Goal: Task Accomplishment & Management: Use online tool/utility

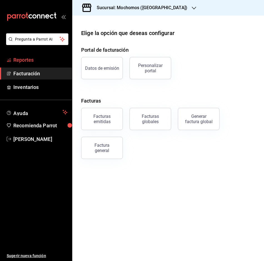
click at [36, 61] on span "Reportes" at bounding box center [40, 60] width 54 height 8
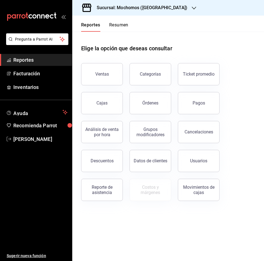
click at [101, 70] on button "Ventas" at bounding box center [102, 74] width 42 height 22
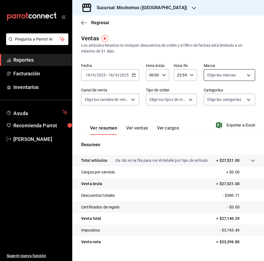
click at [245, 76] on body "Pregunta a Parrot AI Reportes Facturación Inventarios Ayuda Recomienda Parrot […" at bounding box center [132, 130] width 264 height 261
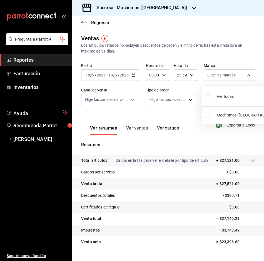
click at [207, 95] on input "checkbox" at bounding box center [207, 96] width 5 height 5
checkbox input "true"
type input "81a909d9-58c5-46d1-b07d-4106a63ec642"
checkbox input "true"
click at [207, 95] on input "checkbox" at bounding box center [207, 96] width 5 height 5
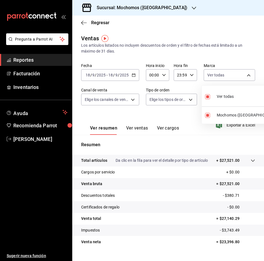
checkbox input "false"
click at [166, 7] on div at bounding box center [132, 130] width 264 height 261
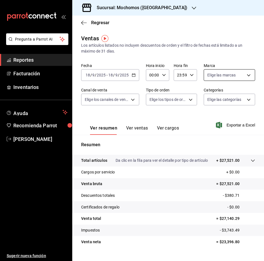
click at [246, 73] on body "Pregunta a Parrot AI Reportes Facturación Inventarios Ayuda Recomienda Parrot […" at bounding box center [132, 130] width 264 height 261
click at [246, 73] on div at bounding box center [132, 130] width 264 height 261
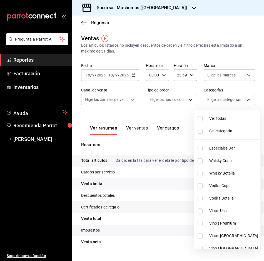
click at [245, 96] on body "Pregunta a Parrot AI Reportes Facturación Inventarios Ayuda Recomienda Parrot […" at bounding box center [132, 130] width 264 height 261
click at [244, 97] on div at bounding box center [132, 130] width 264 height 261
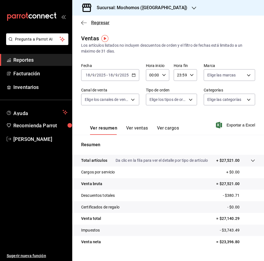
click at [82, 21] on icon "button" at bounding box center [84, 22] width 6 height 5
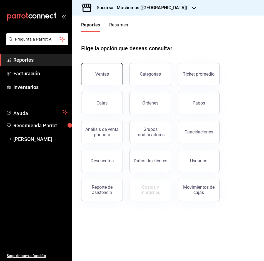
click at [103, 70] on button "Ventas" at bounding box center [102, 74] width 42 height 22
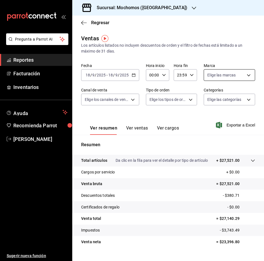
click at [247, 74] on body "Pregunta a Parrot AI Reportes Facturación Inventarios Ayuda Recomienda Parrot […" at bounding box center [132, 130] width 264 height 261
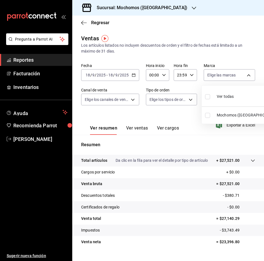
click at [244, 74] on div at bounding box center [132, 130] width 264 height 261
click at [77, 20] on div "Regresar" at bounding box center [168, 23] width 192 height 14
click at [86, 22] on icon "button" at bounding box center [84, 22] width 6 height 5
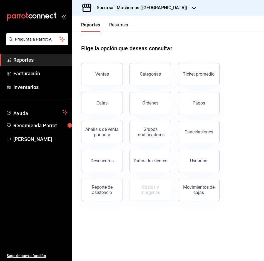
click at [41, 55] on link "Reportes" at bounding box center [36, 60] width 72 height 12
click at [202, 71] on button "Ticket promedio" at bounding box center [199, 74] width 42 height 22
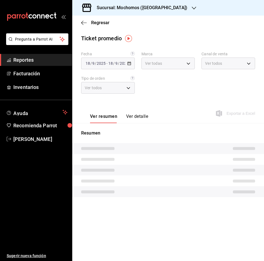
type input "81a909d9-58c5-46d1-b07d-4106a63ec642"
type input "PARROT,UBER_EATS,RAPPI,DIDI_FOOD,ONLINE"
type input "4757a820-eeb2-41c4-a2a2-ff7184acdd23,e3c18427-67e3-456a-aa48-e63191ec6ccf,aa1fd…"
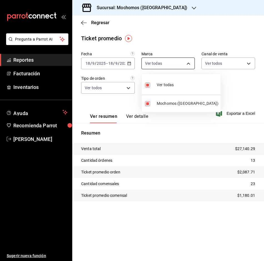
click at [186, 63] on body "Pregunta a Parrot AI Reportes Facturación Inventarios Ayuda Recomienda Parrot […" at bounding box center [132, 130] width 264 height 261
click at [186, 63] on div at bounding box center [132, 130] width 264 height 261
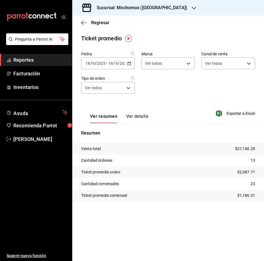
click at [106, 6] on h3 "Sucursal: Mochomos ([GEOGRAPHIC_DATA])" at bounding box center [139, 7] width 95 height 7
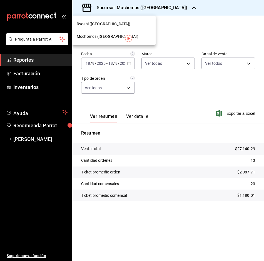
click at [84, 20] on div "Ryoshi ([GEOGRAPHIC_DATA])" at bounding box center [113, 24] width 83 height 13
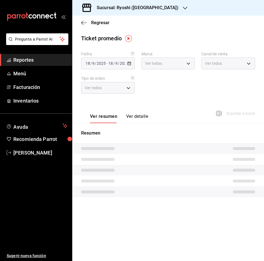
type input "26ca50e5-a845-484f-a54e-8a4432b79f59,e80bf875-3c9c-4ad9-8c6a-14c8262011fc"
type input "PARROT,UBER_EATS,RAPPI,DIDI_FOOD,ONLINE"
type input "8361b891-a2e9-4fcd-a853-f9fc8036f76a,b76ec9ad-9f52-4de9-91c0-fd75567639de,0d81c…"
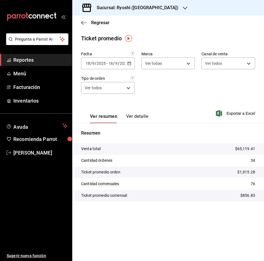
click at [86, 18] on div "Regresar" at bounding box center [168, 23] width 192 height 14
click at [81, 22] on icon "button" at bounding box center [84, 22] width 6 height 5
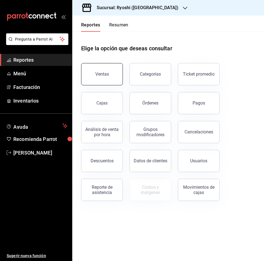
click at [98, 70] on button "Ventas" at bounding box center [102, 74] width 42 height 22
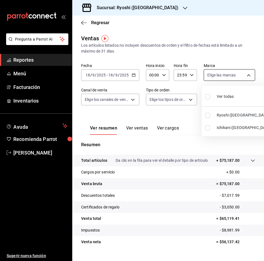
click at [246, 73] on body "Pregunta a Parrot AI Reportes Menú Facturación Inventarios Ayuda Recomienda Par…" at bounding box center [132, 130] width 264 height 261
click at [211, 126] on label at bounding box center [208, 127] width 7 height 5
click at [210, 126] on input "checkbox" at bounding box center [207, 127] width 5 height 5
checkbox input "false"
click at [207, 123] on li "Ichikani ([GEOGRAPHIC_DATA])" at bounding box center [238, 127] width 73 height 13
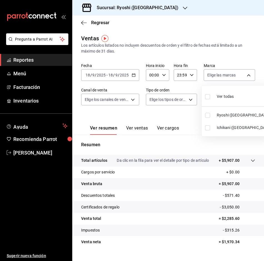
type input "e80bf875-3c9c-4ad9-8c6a-14c8262011fc"
checkbox input "true"
click at [243, 74] on div at bounding box center [132, 130] width 264 height 261
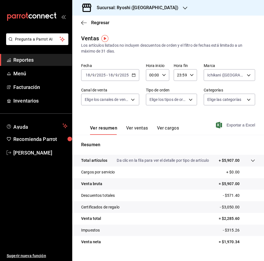
click at [229, 127] on span "Exportar a Excel" at bounding box center [236, 125] width 38 height 7
click at [80, 21] on div "Regresar" at bounding box center [168, 23] width 192 height 14
click at [84, 21] on icon "button" at bounding box center [84, 22] width 6 height 5
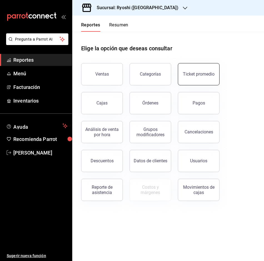
click at [199, 75] on div "Ticket promedio" at bounding box center [199, 73] width 32 height 5
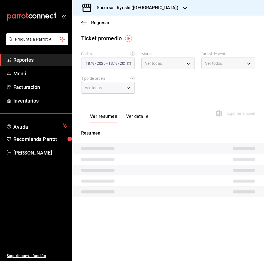
type input "26ca50e5-a845-484f-a54e-8a4432b79f59,e80bf875-3c9c-4ad9-8c6a-14c8262011fc"
type input "PARROT,UBER_EATS,RAPPI,DIDI_FOOD,ONLINE"
type input "8361b891-a2e9-4fcd-a853-f9fc8036f76a,b76ec9ad-9f52-4de9-91c0-fd75567639de,0d81c…"
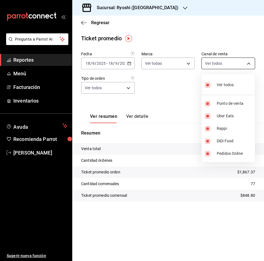
click at [250, 63] on body "Pregunta a Parrot AI Reportes Menú Facturación Inventarios Ayuda Recomienda Par…" at bounding box center [132, 130] width 264 height 261
click at [158, 88] on div at bounding box center [132, 130] width 264 height 261
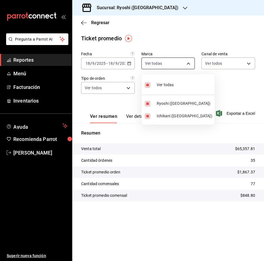
click at [192, 58] on body "Pregunta a Parrot AI Reportes Menú Facturación Inventarios Ayuda Recomienda Par…" at bounding box center [132, 130] width 264 height 261
click at [147, 103] on input "checkbox" at bounding box center [147, 103] width 5 height 5
checkbox input "false"
type input "e80bf875-3c9c-4ad9-8c6a-14c8262011fc"
checkbox input "false"
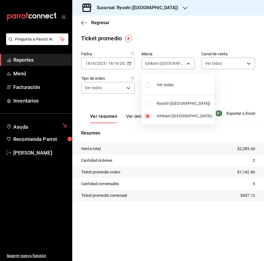
click at [188, 62] on div at bounding box center [132, 130] width 264 height 261
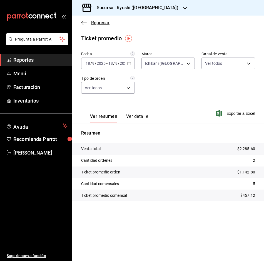
click at [83, 25] on icon "button" at bounding box center [84, 22] width 6 height 5
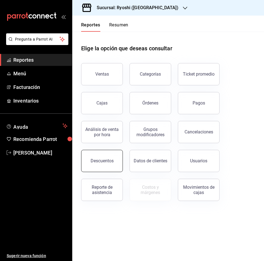
click at [102, 161] on div "Descuentos" at bounding box center [102, 160] width 23 height 5
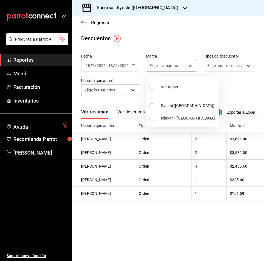
click at [191, 64] on body "Pregunta a Parrot AI Reportes Menú Facturación Inventarios Ayuda Recomienda Par…" at bounding box center [132, 130] width 264 height 261
click at [153, 117] on input "checkbox" at bounding box center [151, 118] width 5 height 5
checkbox input "true"
type input "e80bf875-3c9c-4ad9-8c6a-14c8262011fc"
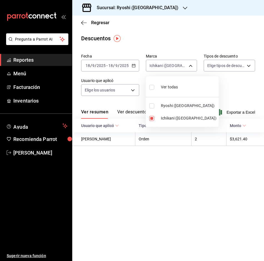
click at [191, 65] on div at bounding box center [132, 130] width 264 height 261
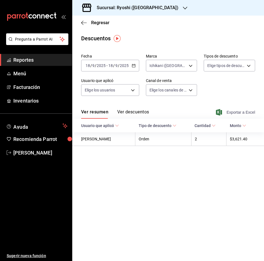
click at [250, 111] on span "Exportar a Excel" at bounding box center [236, 112] width 38 height 7
click at [84, 20] on icon "button" at bounding box center [84, 22] width 6 height 5
